Goal: Information Seeking & Learning: Understand process/instructions

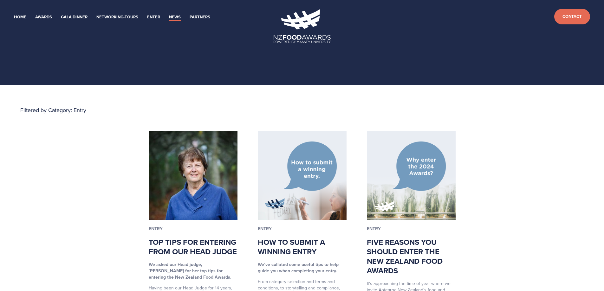
scroll to position [95, 0]
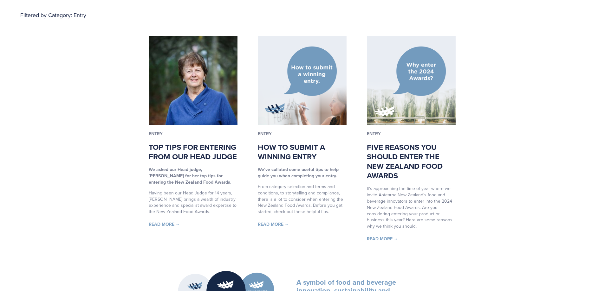
click at [166, 228] on link "Read More →" at bounding box center [164, 224] width 31 height 6
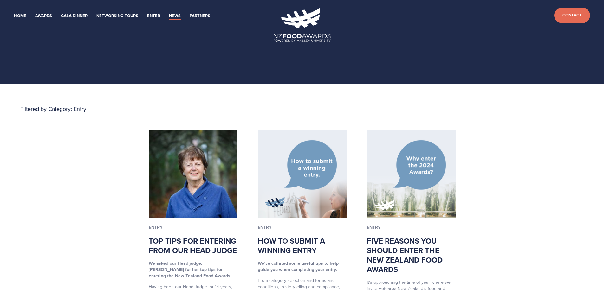
scroll to position [0, 0]
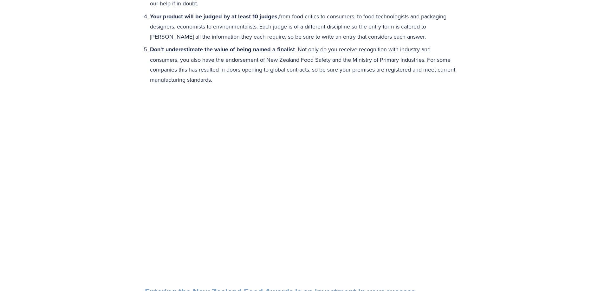
scroll to position [317, 0]
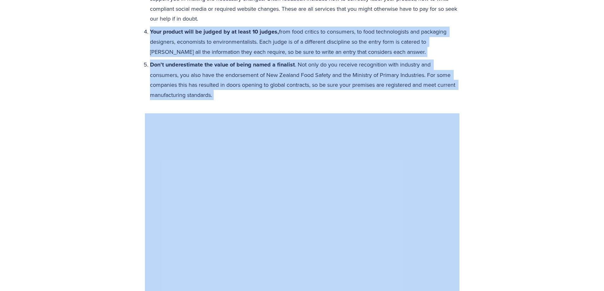
drag, startPoint x: 131, startPoint y: 30, endPoint x: 449, endPoint y: 108, distance: 327.8
click at [449, 108] on div "Top tips for entering from our Head Judge [PERSON_NAME], New Zealand Food Award…" at bounding box center [302, 108] width 604 height 681
click at [282, 89] on p "Don’t underestimate the value of being named a finalist . Not only do you recei…" at bounding box center [304, 80] width 309 height 40
click at [278, 80] on p "Don’t underestimate the value of being named a finalist . Not only do you recei…" at bounding box center [304, 80] width 309 height 40
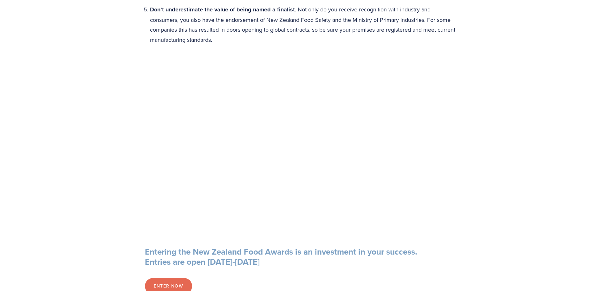
scroll to position [380, 0]
